Goal: Ask a question: Seek information or help from site administrators or community

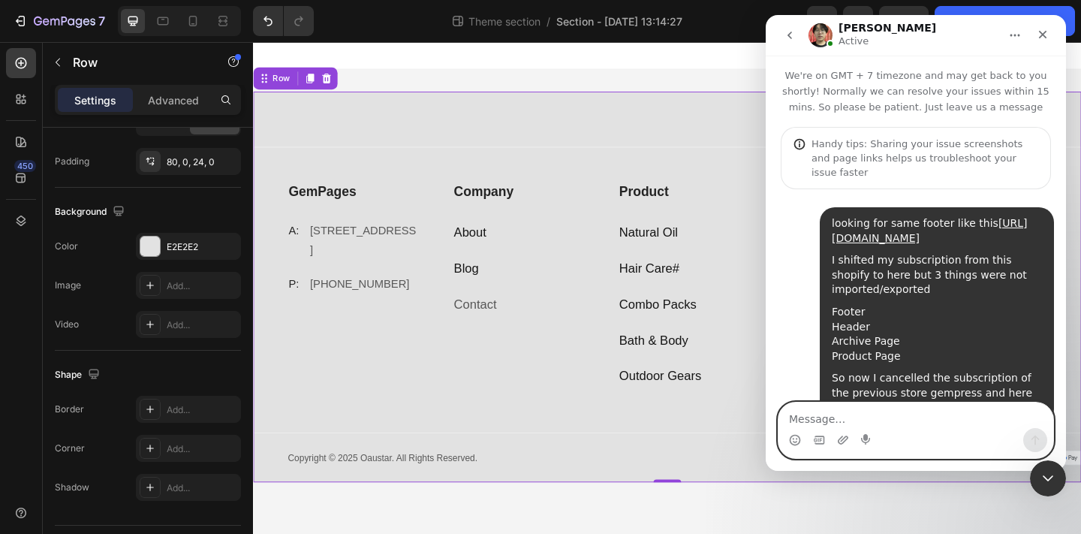
scroll to position [1649, 0]
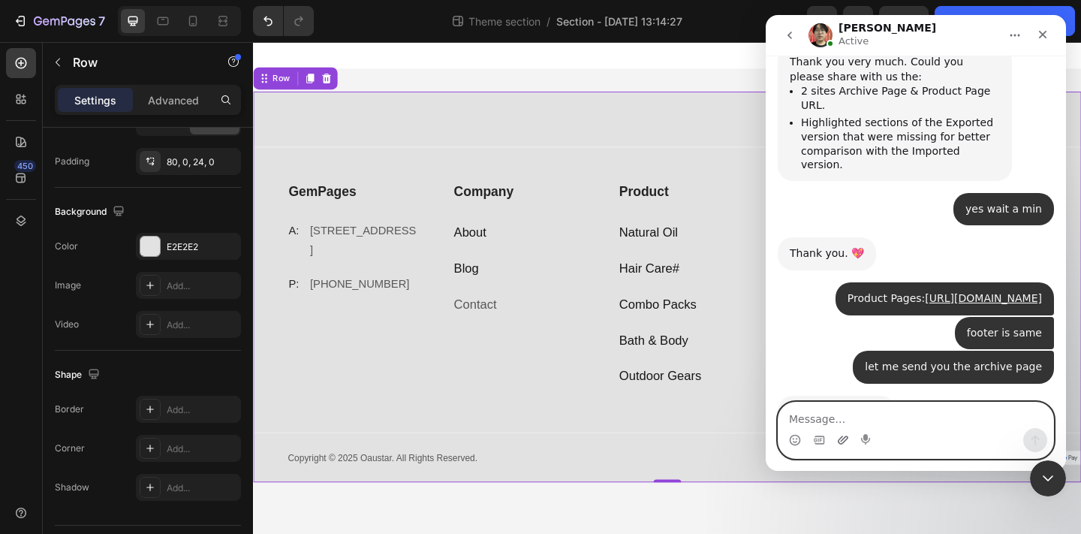
click at [840, 439] on icon "Upload attachment" at bounding box center [843, 440] width 12 height 12
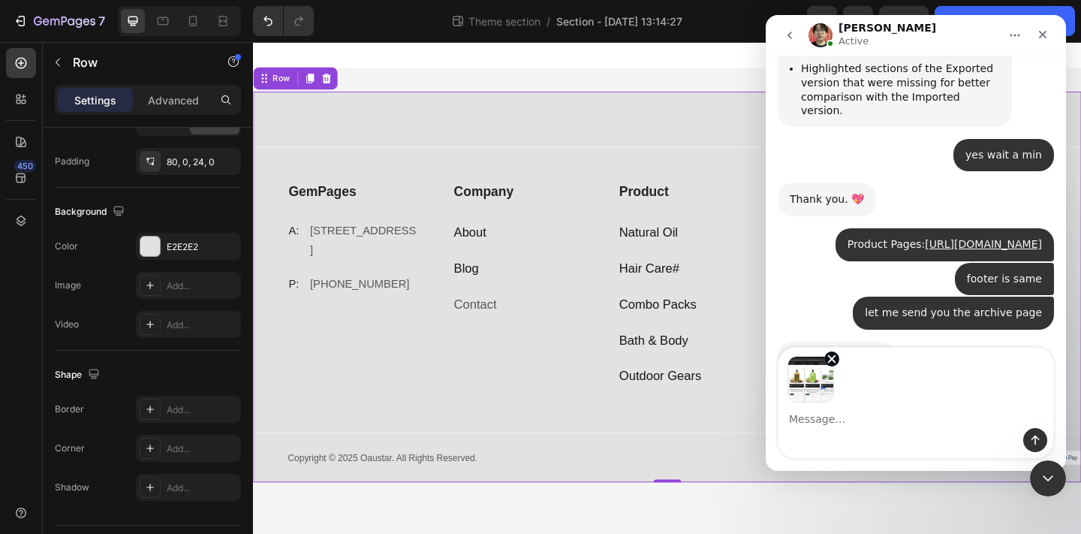
scroll to position [1703, 0]
type textarea "actually I am not able to publish it"
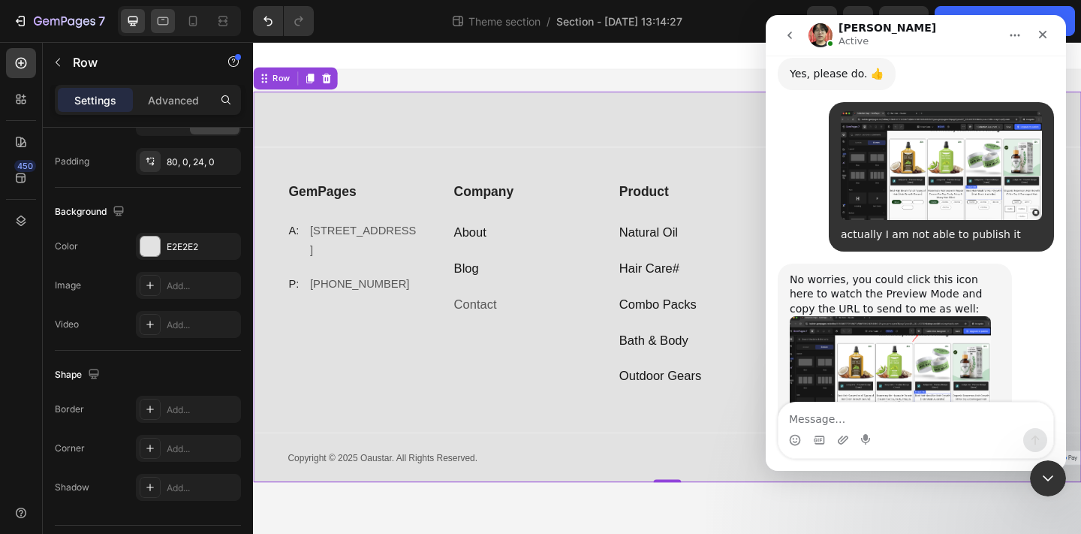
scroll to position [1990, 0]
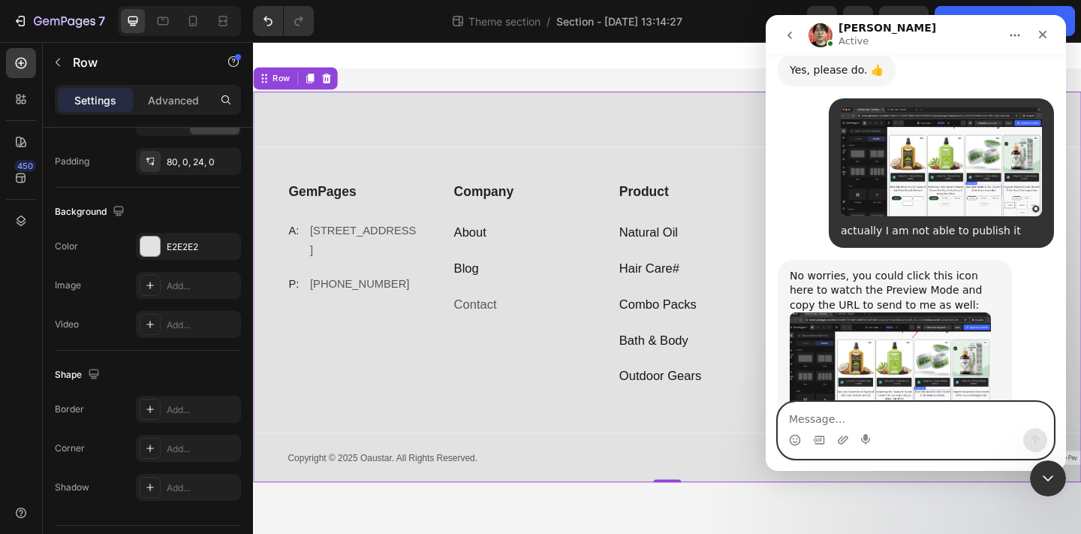
click at [829, 413] on textarea "Message…" at bounding box center [916, 415] width 275 height 26
type textarea "wait"
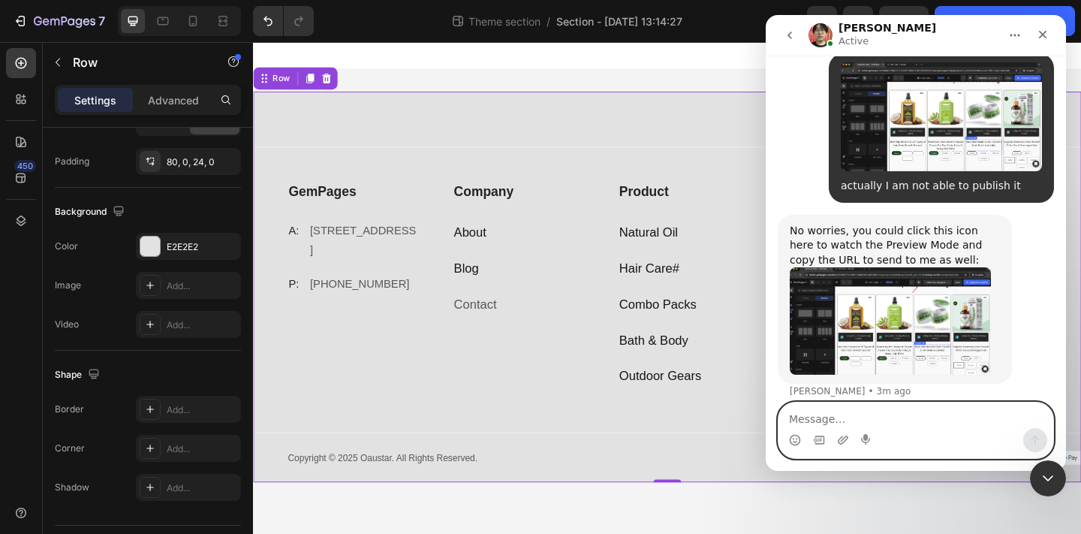
click at [839, 420] on textarea "Message…" at bounding box center [916, 415] width 275 height 26
paste textarea "[URL][DOMAIN_NAME]"
type textarea "[URL][DOMAIN_NAME]"
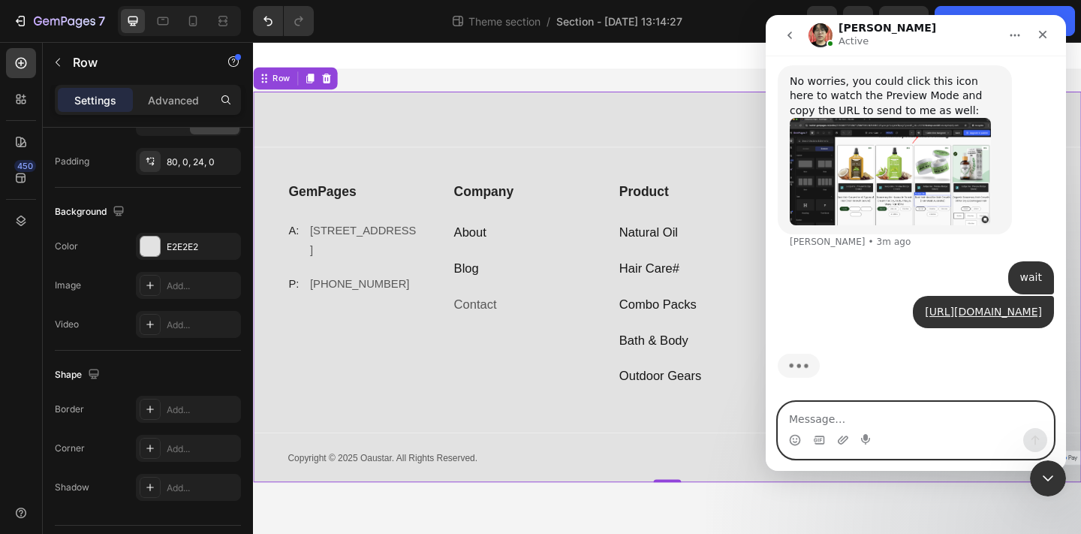
scroll to position [2128, 0]
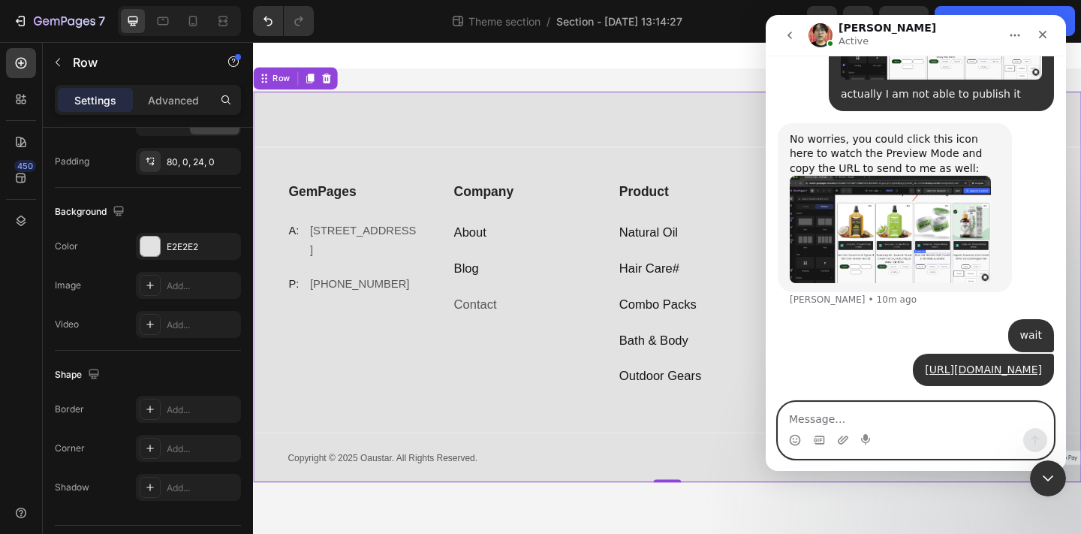
click at [896, 422] on textarea "Message…" at bounding box center [916, 415] width 275 height 26
paste textarea "[URL][DOMAIN_NAME]"
type textarea "for footer I want exactly like this: [URL][DOMAIN_NAME]"
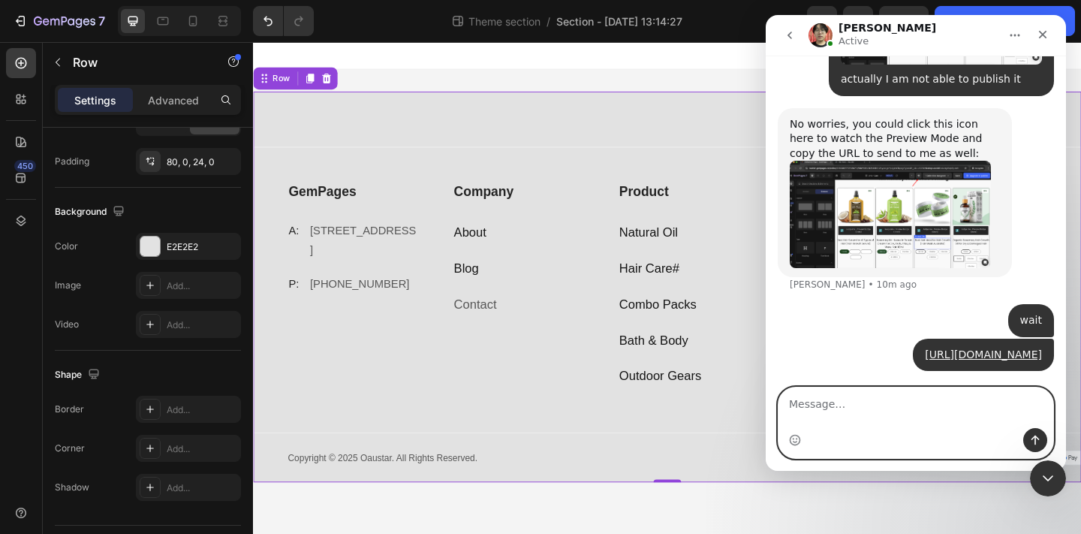
scroll to position [2191, 0]
